Goal: Find specific page/section: Find specific page/section

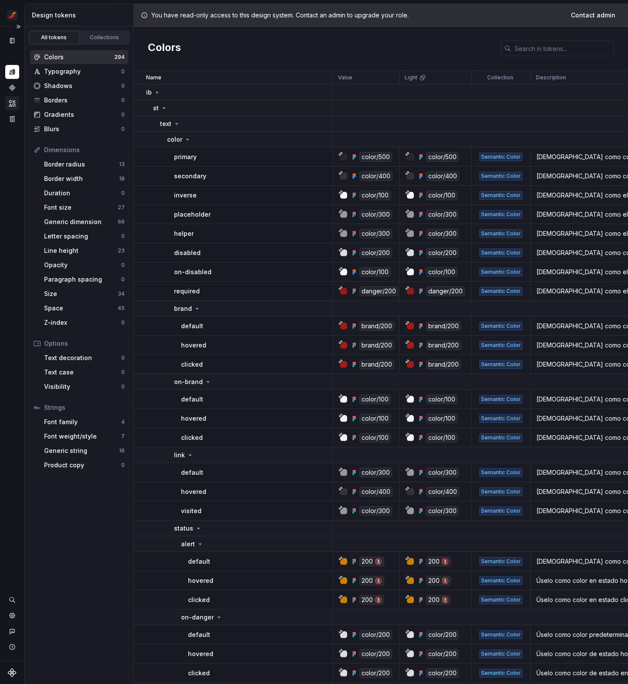
click at [13, 105] on icon "Assets" at bounding box center [12, 103] width 6 height 6
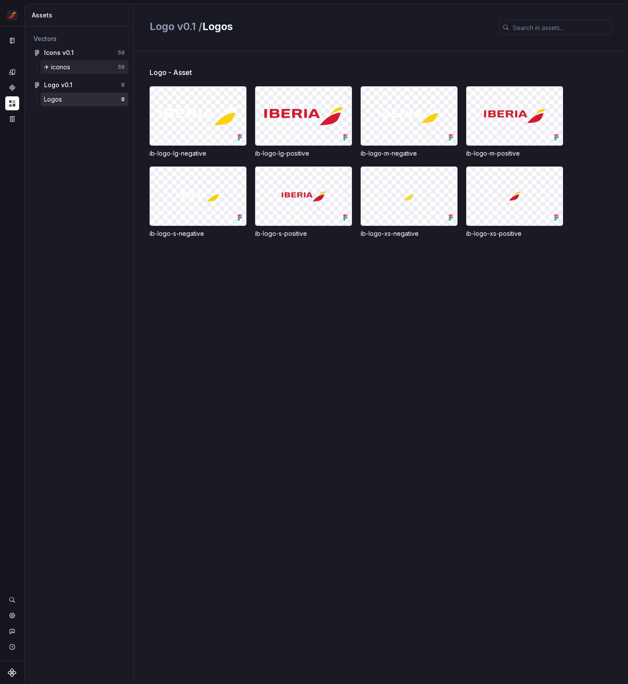
click at [76, 68] on div "✈︎ iconos" at bounding box center [81, 67] width 74 height 9
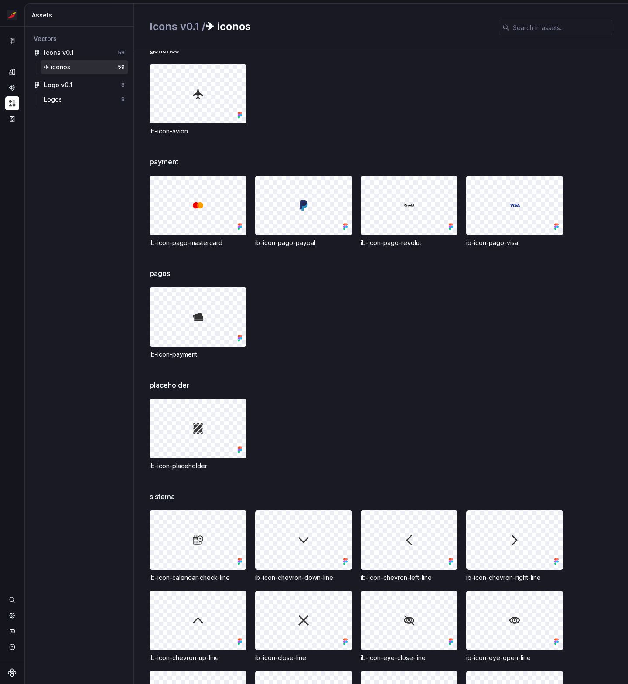
scroll to position [139, 0]
